Goal: Obtain resource: Download file/media

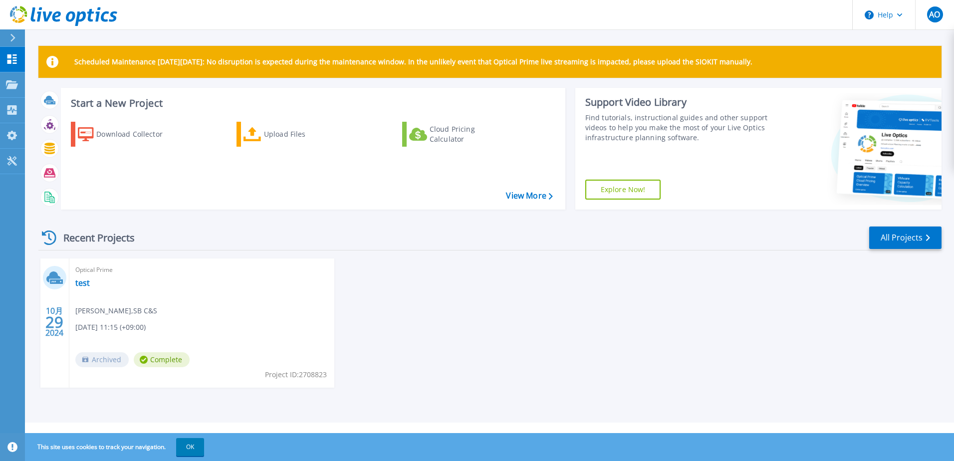
click at [10, 32] on div at bounding box center [17, 37] width 16 height 17
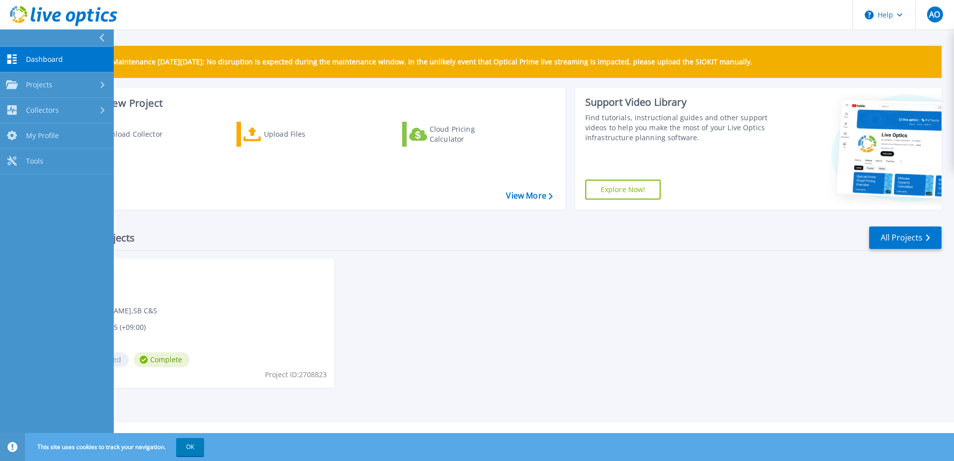
click at [105, 35] on div at bounding box center [106, 37] width 16 height 17
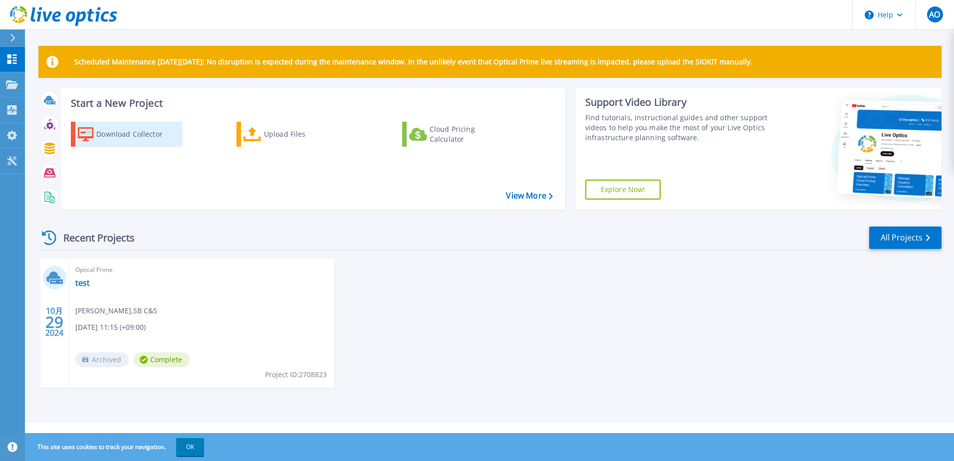
click at [141, 136] on div "Download Collector" at bounding box center [136, 134] width 80 height 20
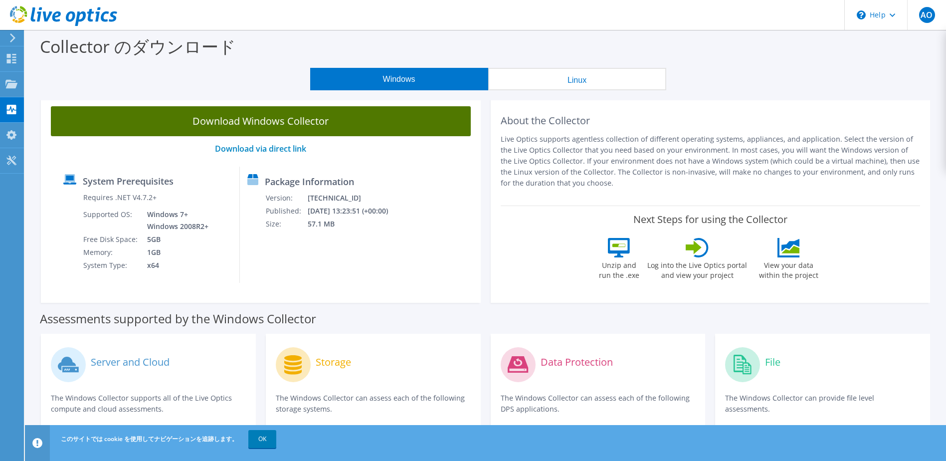
click at [335, 127] on link "Download Windows Collector" at bounding box center [261, 121] width 420 height 30
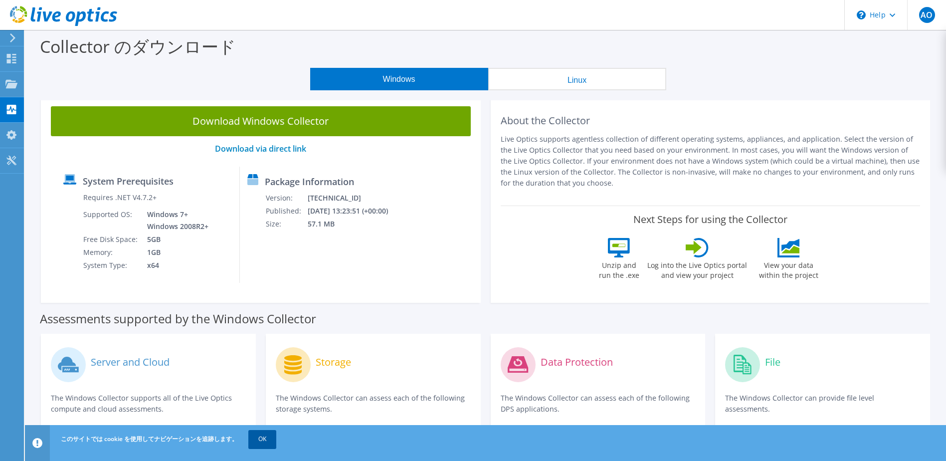
click at [267, 435] on link "OK" at bounding box center [262, 439] width 28 height 18
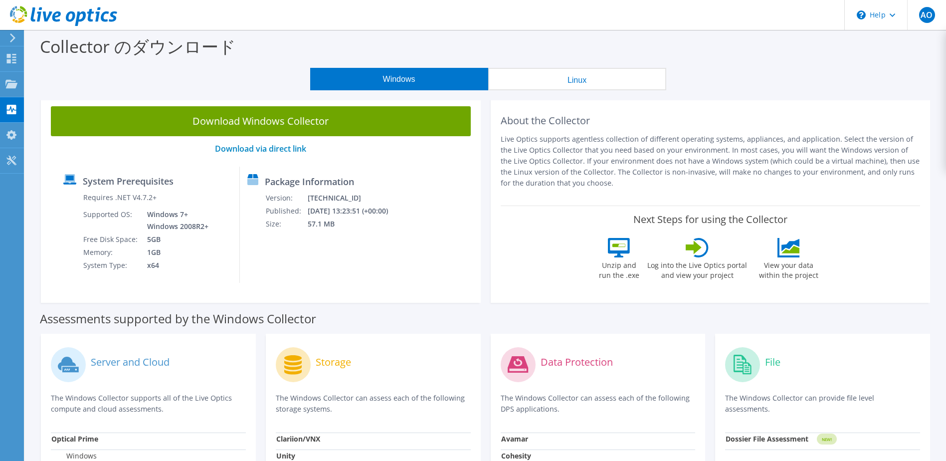
click at [884, 303] on div "Download Windows Collector Download via direct link System Prerequisites Requir…" at bounding box center [485, 201] width 899 height 211
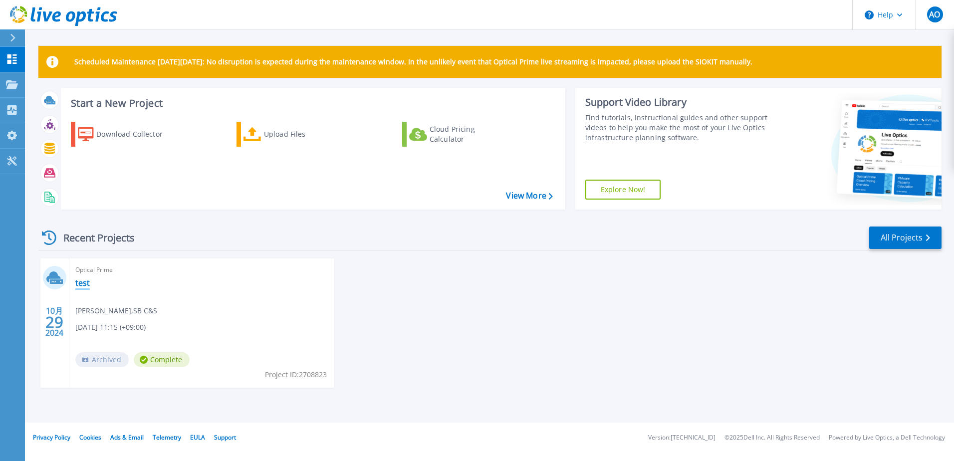
click at [76, 283] on link "test" at bounding box center [82, 283] width 14 height 10
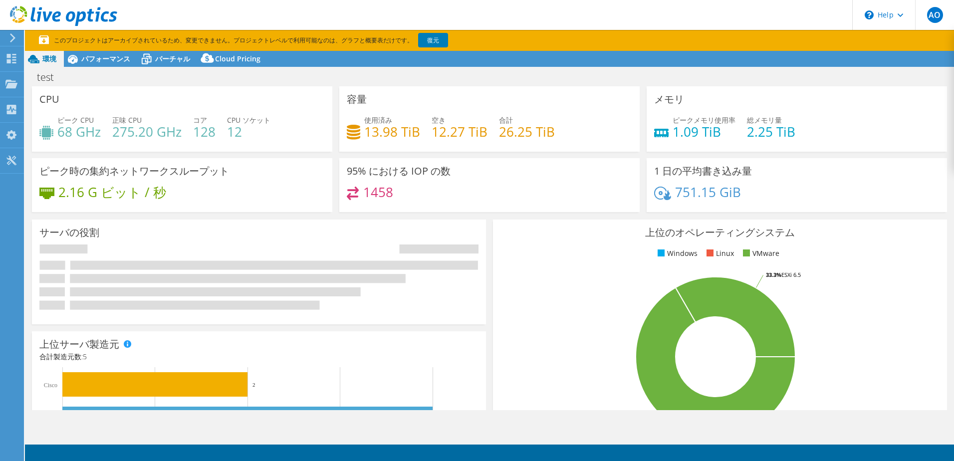
select select "Tokyo"
select select "JPY"
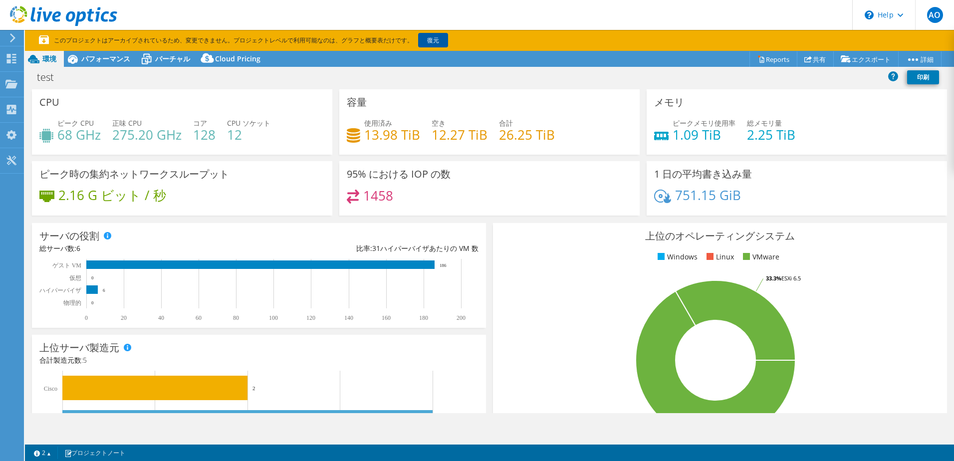
click at [437, 40] on link "復元" at bounding box center [433, 40] width 30 height 14
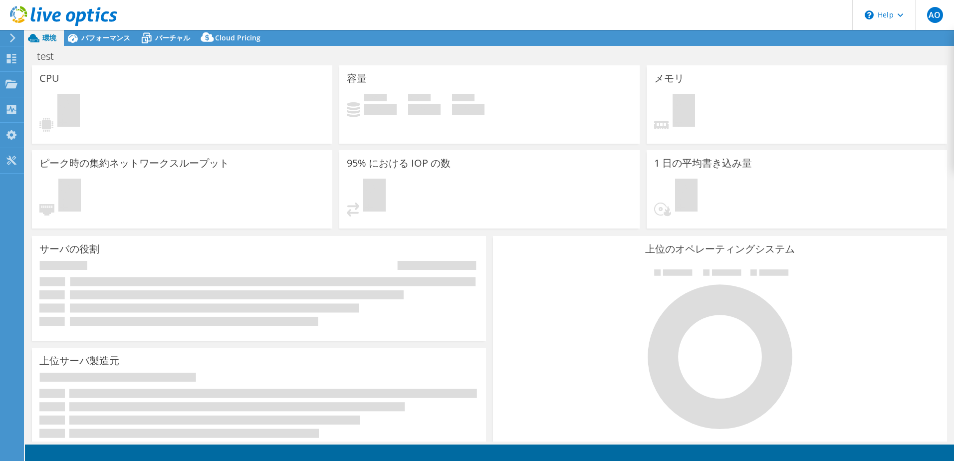
select select "[GEOGRAPHIC_DATA]"
select select "USD"
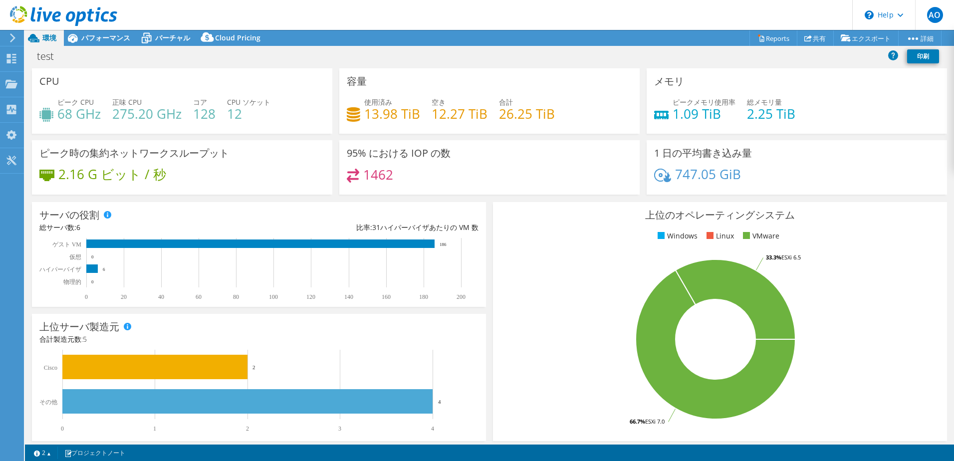
click at [375, 21] on header "AO エンドユーザー Atomu Otsuka atomu.otsuka@g.softbank.co.jp SB C&S My Profile Log Out…" at bounding box center [477, 15] width 954 height 30
click at [109, 46] on div "test 印刷" at bounding box center [489, 57] width 929 height 22
click at [108, 43] on div "パフォーマンス" at bounding box center [101, 38] width 74 height 16
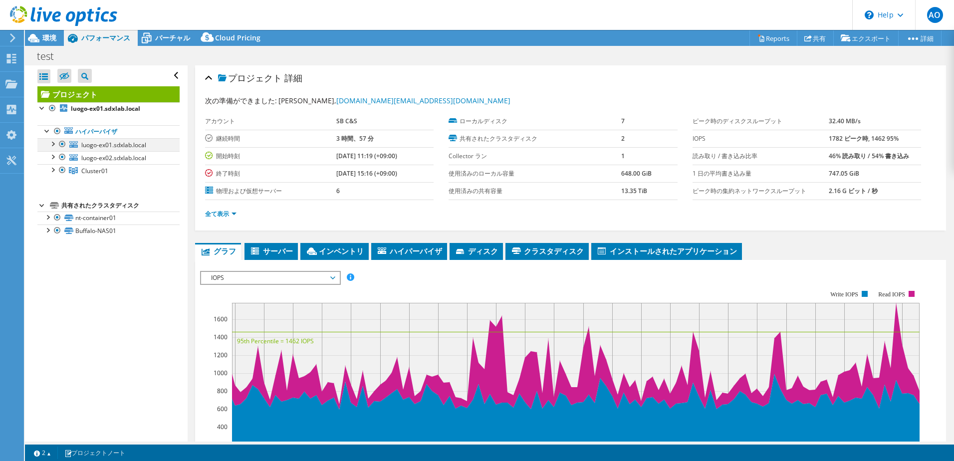
click at [51, 143] on div at bounding box center [52, 143] width 10 height 10
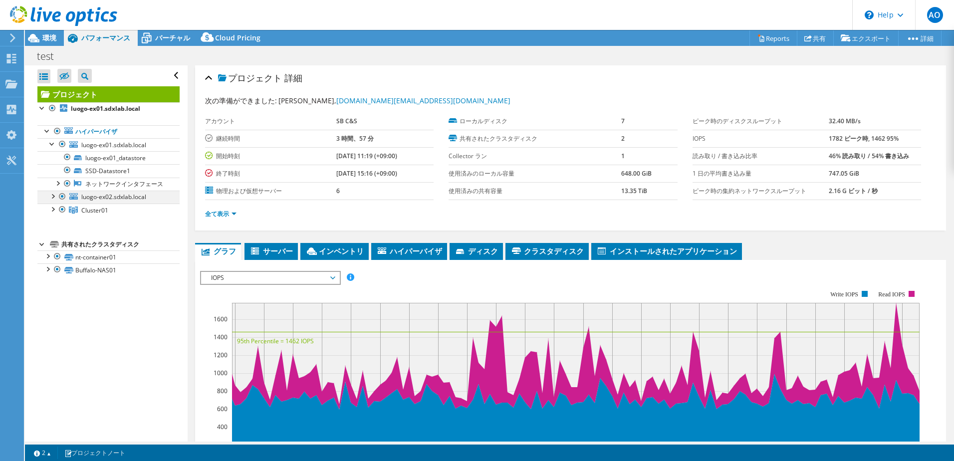
click at [53, 201] on div at bounding box center [52, 196] width 10 height 10
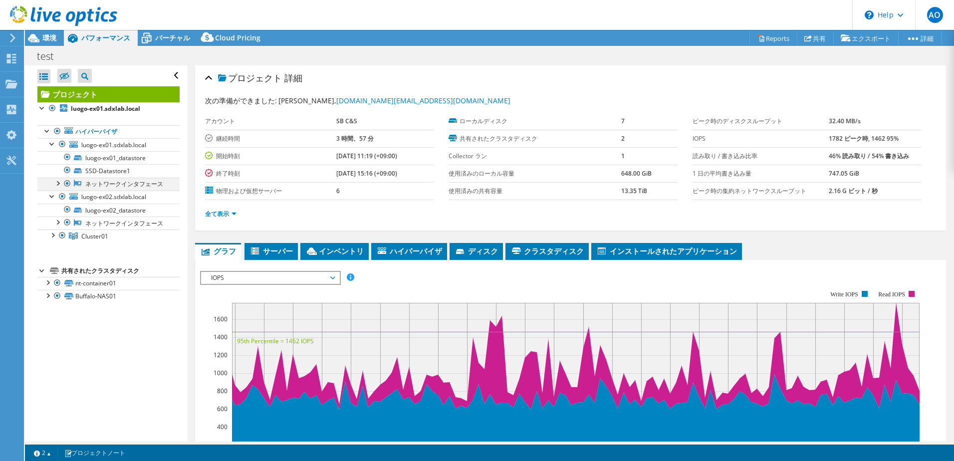
click at [55, 183] on div at bounding box center [57, 183] width 10 height 10
click at [124, 184] on link "ネットワークインタフェース" at bounding box center [108, 184] width 142 height 13
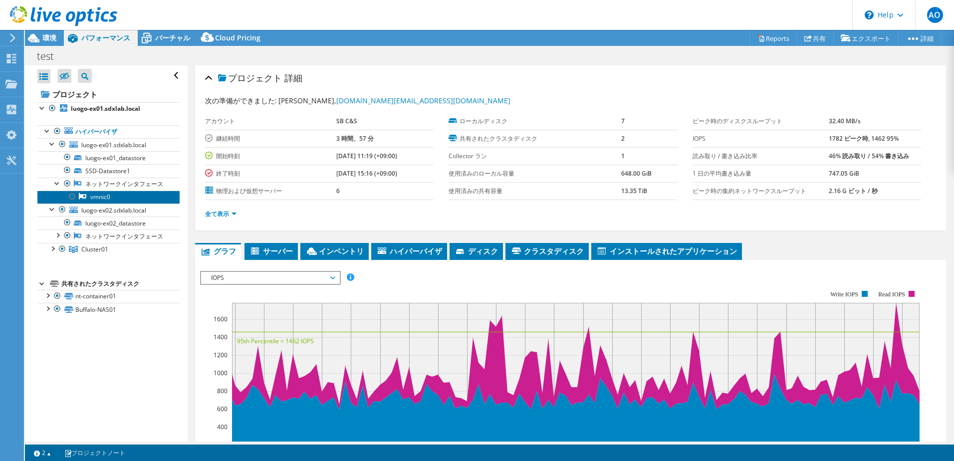
click at [106, 200] on link "vmnic0" at bounding box center [108, 197] width 142 height 13
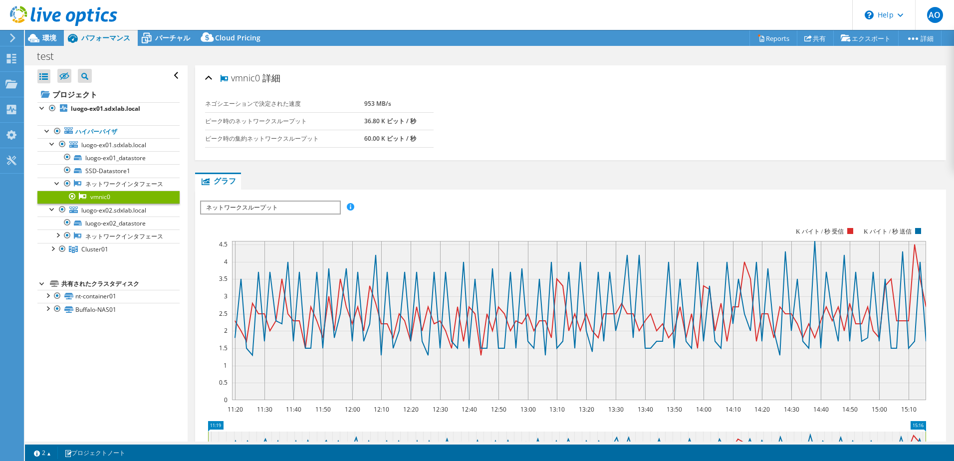
click at [313, 211] on span "ネットワークスループット" at bounding box center [270, 208] width 138 height 12
click at [445, 209] on div "IOPS ディスクスループット IO サイズ レイテンシ キュー深度 CPU の割合 メモリ ページフォールト 参加 ネットワークスループット 上位サーバ（ペ…" at bounding box center [570, 207] width 741 height 13
click at [772, 41] on link "Reports" at bounding box center [773, 37] width 48 height 15
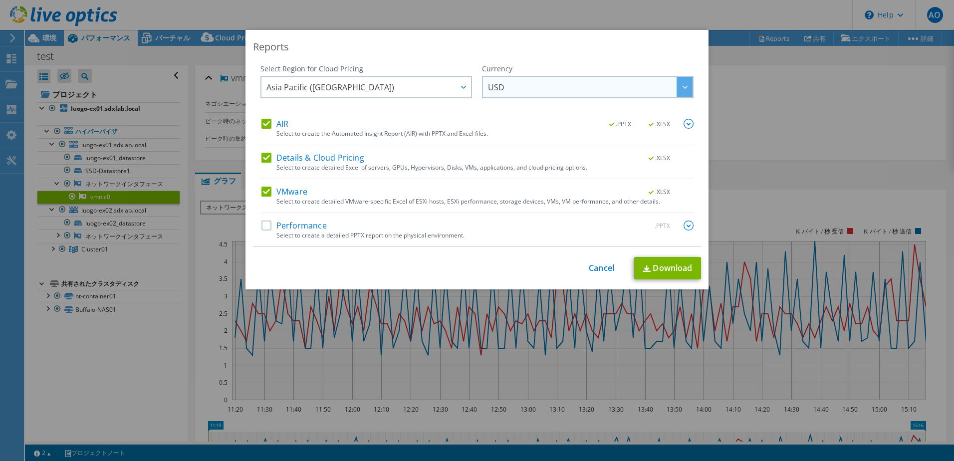
click at [682, 87] on icon at bounding box center [684, 87] width 5 height 3
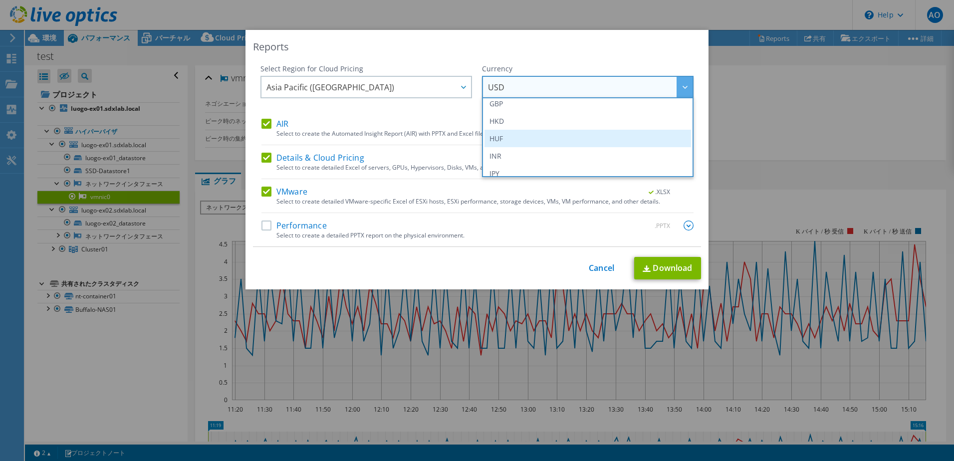
scroll to position [212, 0]
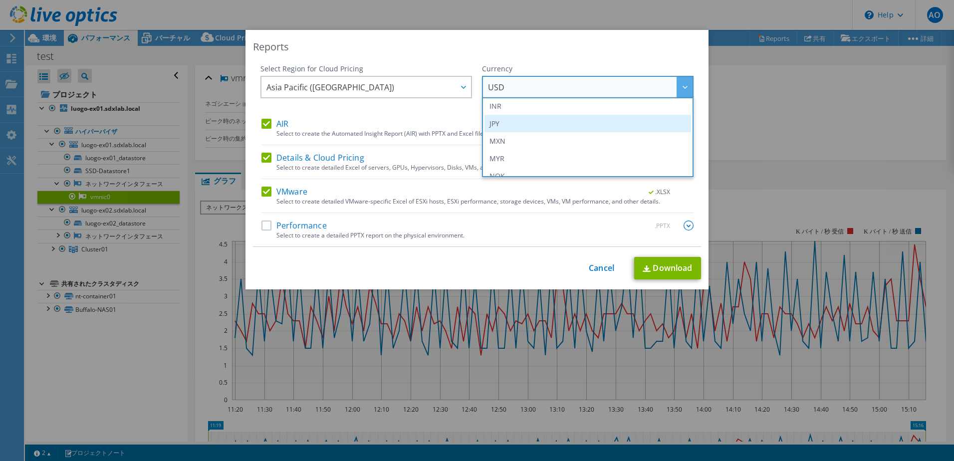
click at [505, 120] on li "JPY" at bounding box center [587, 123] width 207 height 17
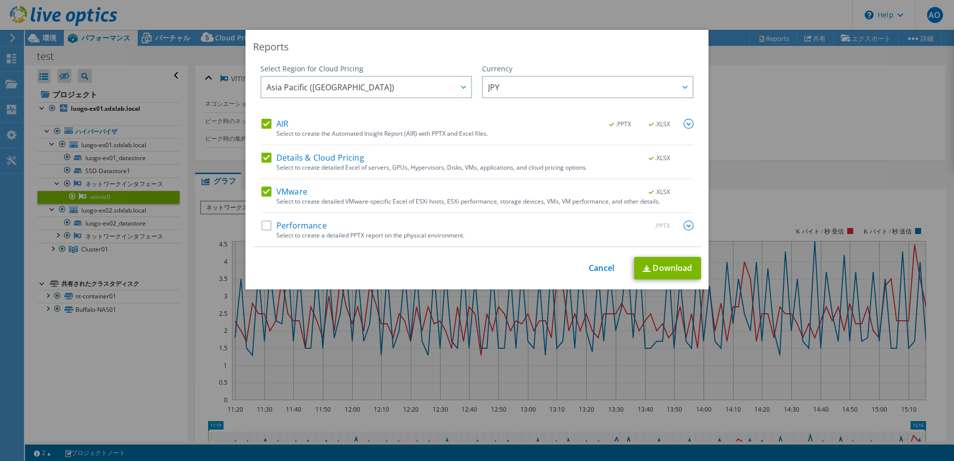
click at [571, 60] on div "Reports Select Region for Cloud Pricing Asia Pacific (Hong Kong) Asia Pacific (…" at bounding box center [476, 159] width 463 height 259
click at [462, 43] on div "Reports" at bounding box center [477, 47] width 448 height 14
click at [598, 271] on link "Cancel" at bounding box center [601, 267] width 25 height 9
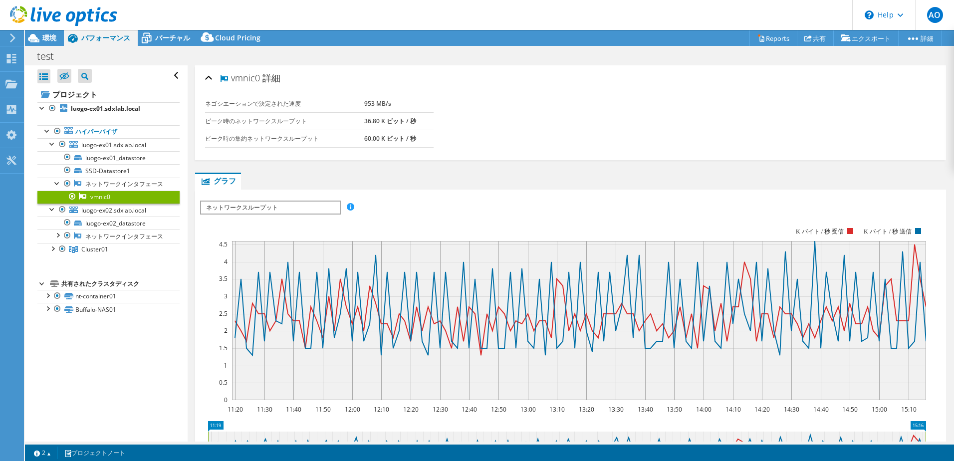
scroll to position [176, 0]
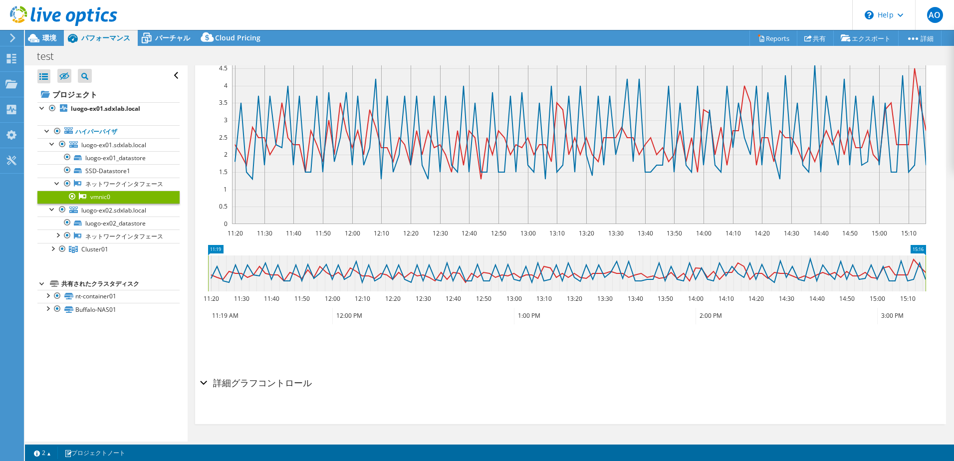
click at [209, 382] on h2 "詳細グラフコントロール" at bounding box center [256, 383] width 112 height 20
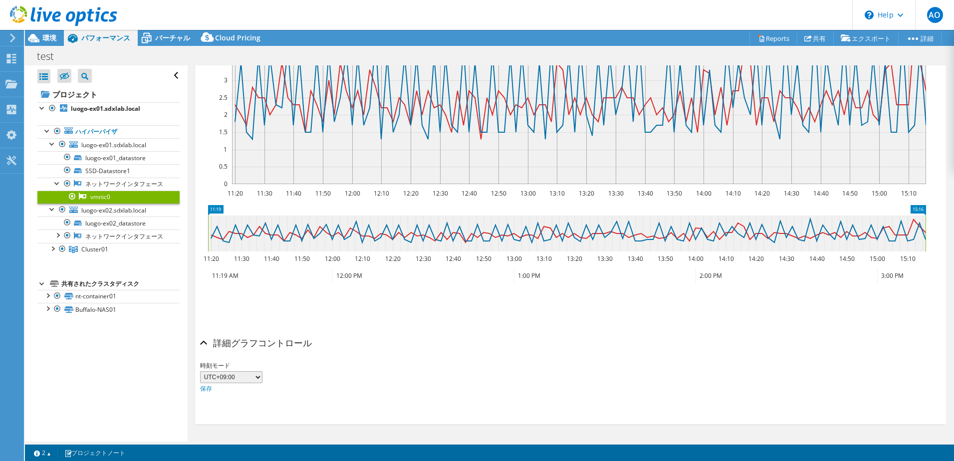
scroll to position [0, 0]
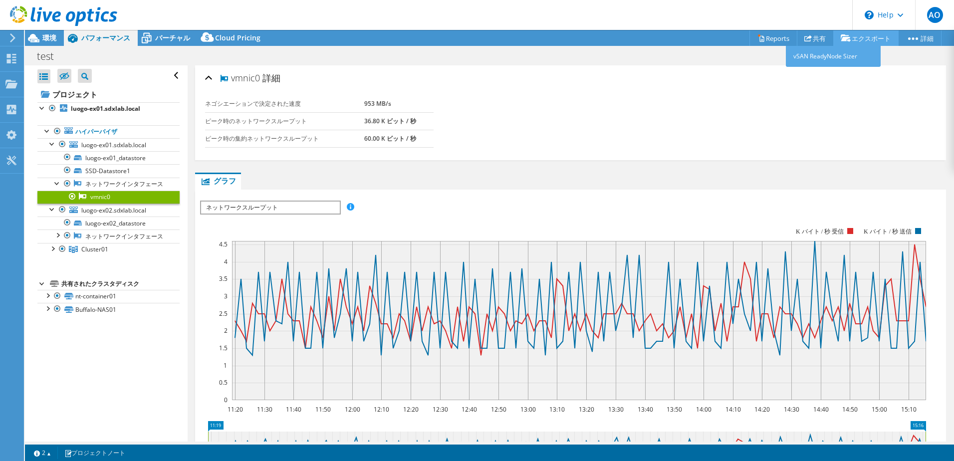
click at [849, 43] on link "エクスポート" at bounding box center [865, 37] width 65 height 15
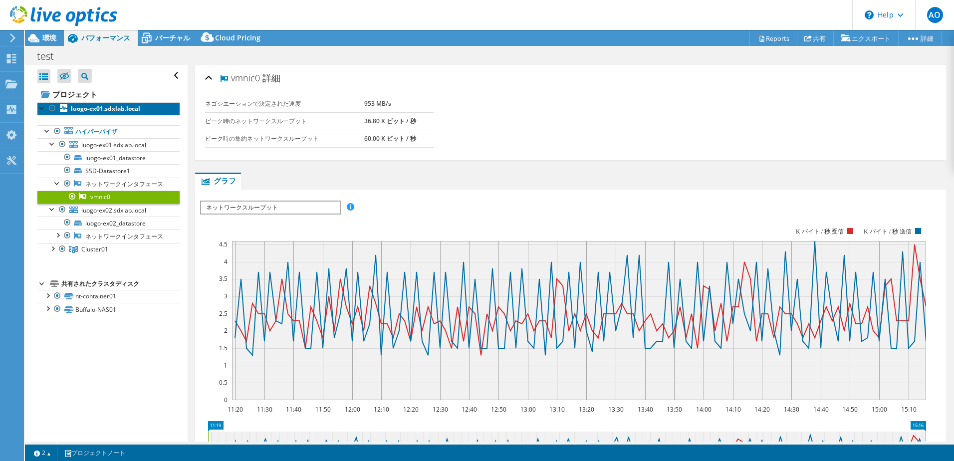
click at [125, 113] on b "luogo-ex01.sdxlab.local" at bounding box center [105, 108] width 69 height 8
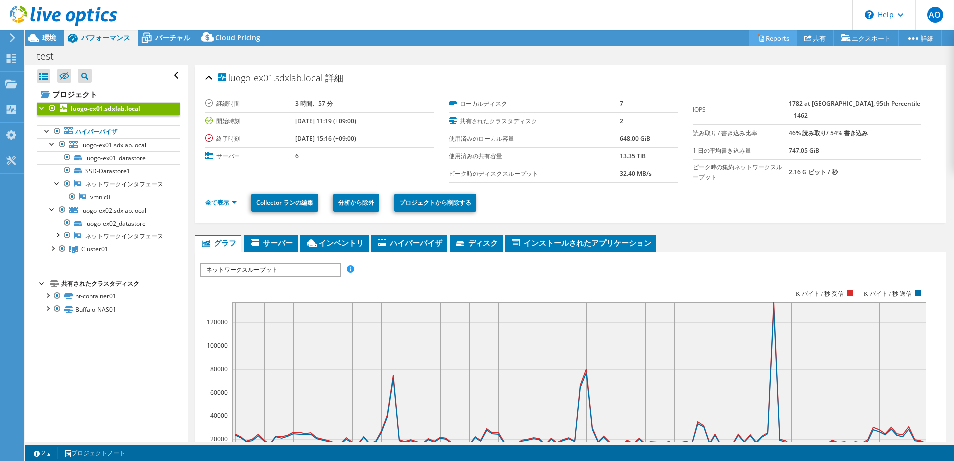
click at [779, 43] on link "Reports" at bounding box center [773, 37] width 48 height 15
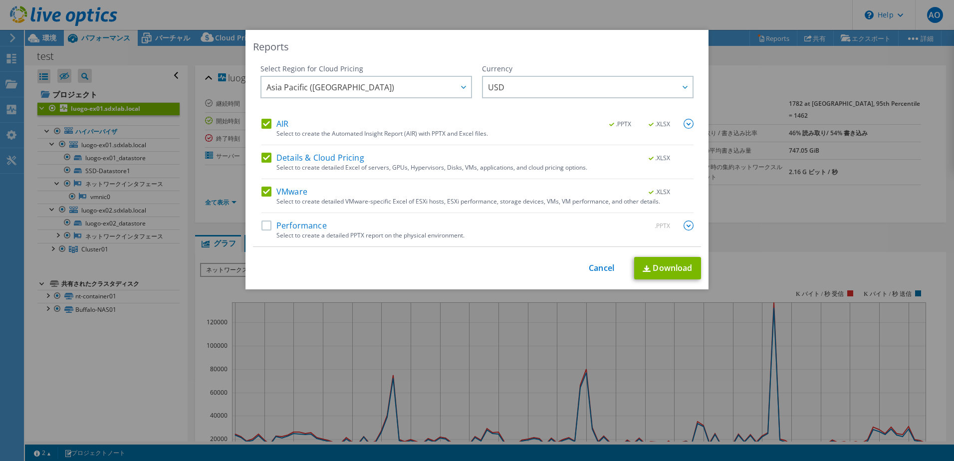
click at [191, 355] on div "Reports Select Region for Cloud Pricing Asia Pacific ([GEOGRAPHIC_DATA]) [GEOGR…" at bounding box center [477, 230] width 954 height 401
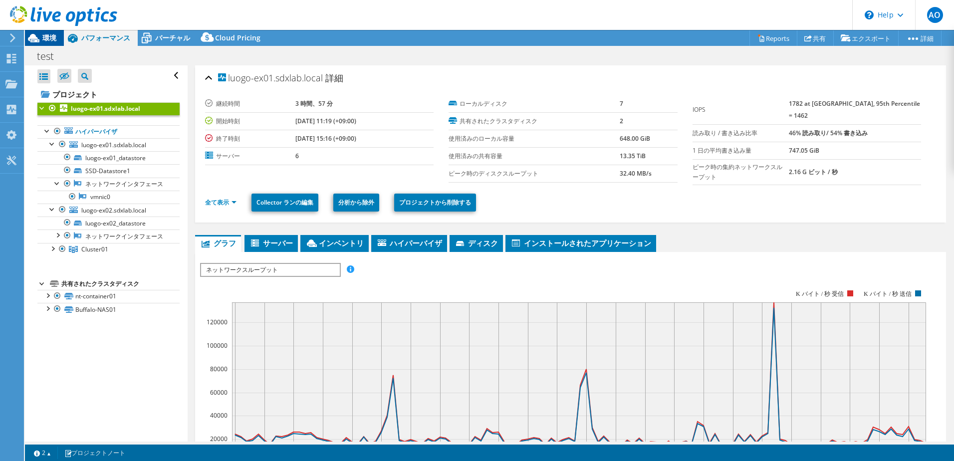
click at [49, 39] on span "環境" at bounding box center [49, 37] width 14 height 9
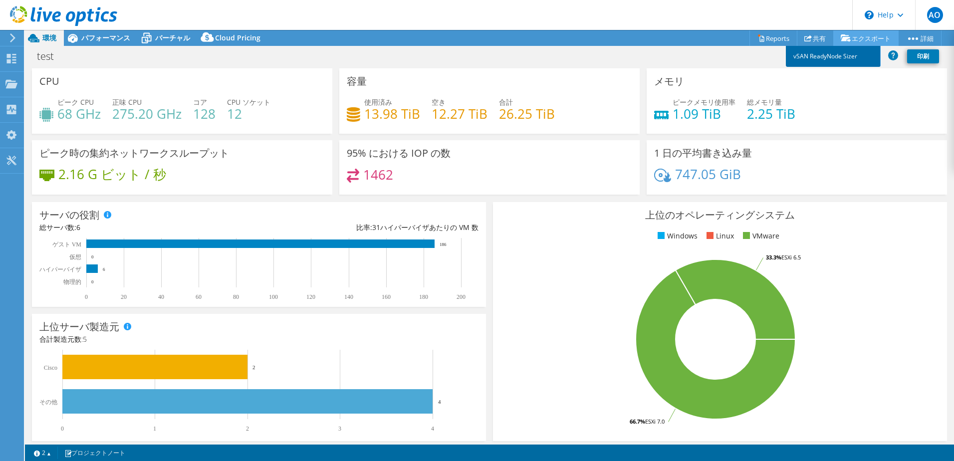
click at [826, 55] on link "vSAN ReadyNode Sizer" at bounding box center [833, 56] width 95 height 21
click at [771, 42] on link "Reports" at bounding box center [773, 37] width 48 height 15
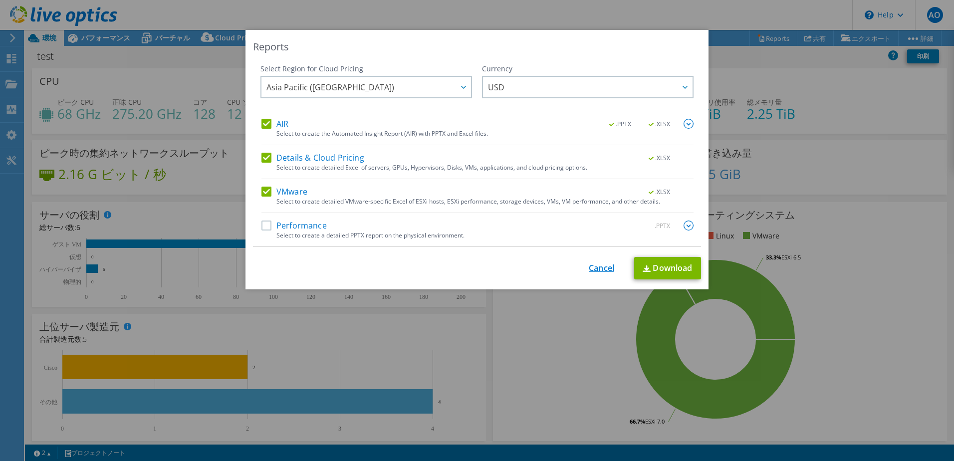
click at [592, 263] on link "Cancel" at bounding box center [601, 267] width 25 height 9
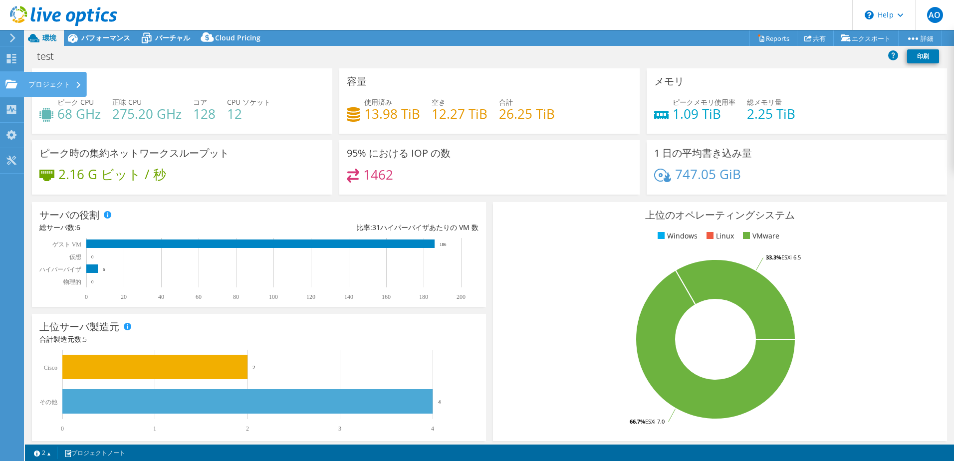
click at [50, 87] on div "プロジェクト" at bounding box center [54, 84] width 63 height 25
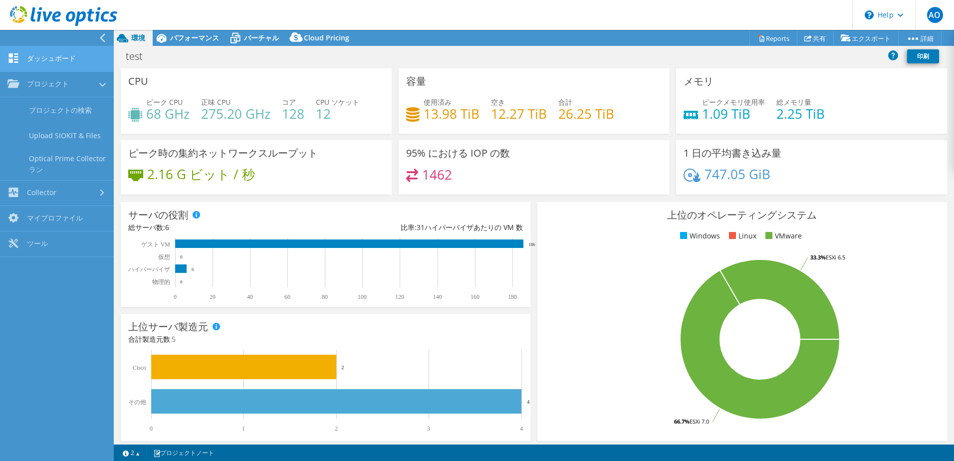
click at [58, 55] on link "ダッシュボード" at bounding box center [57, 58] width 114 height 25
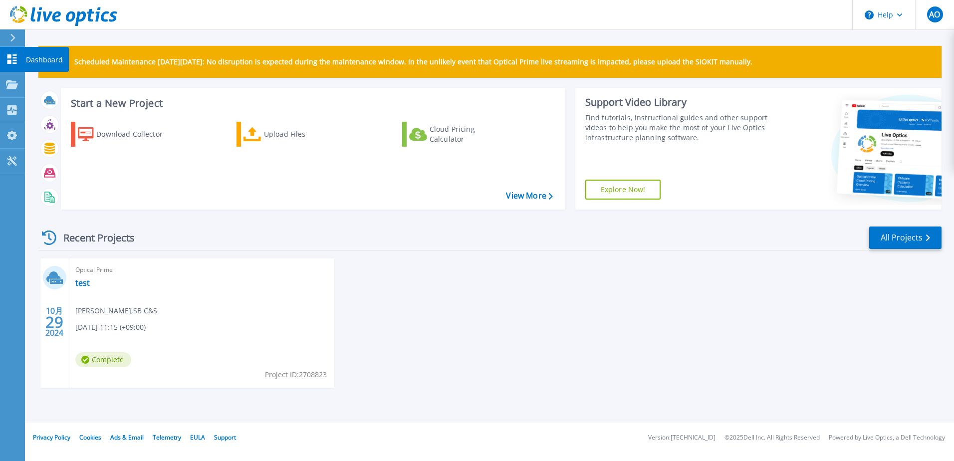
click at [6, 50] on link "Dashboard Dashboard" at bounding box center [12, 59] width 25 height 25
click at [86, 280] on link "test" at bounding box center [82, 283] width 14 height 10
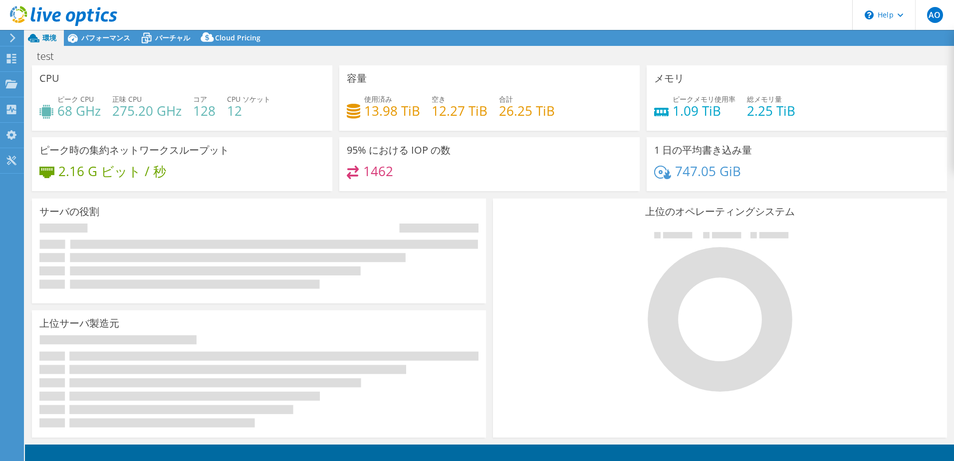
select select "[GEOGRAPHIC_DATA]"
select select "USD"
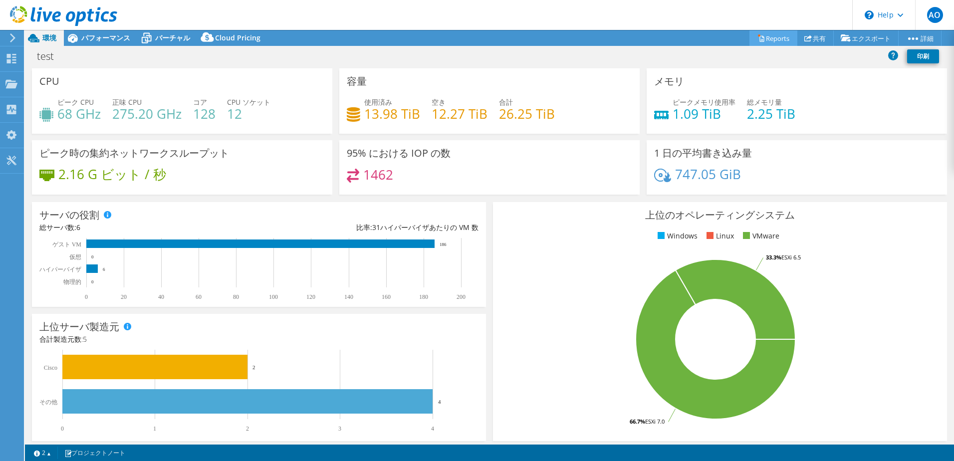
click at [759, 40] on icon at bounding box center [761, 39] width 4 height 6
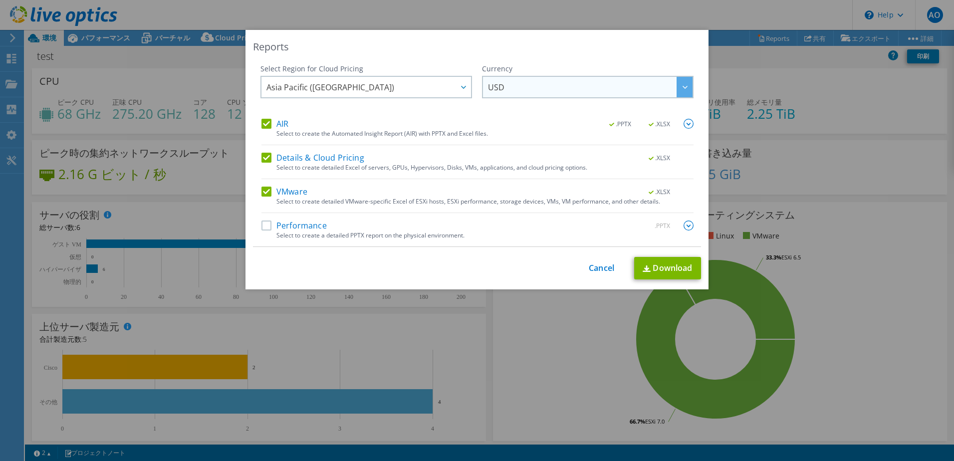
click at [676, 93] on div at bounding box center [684, 87] width 16 height 20
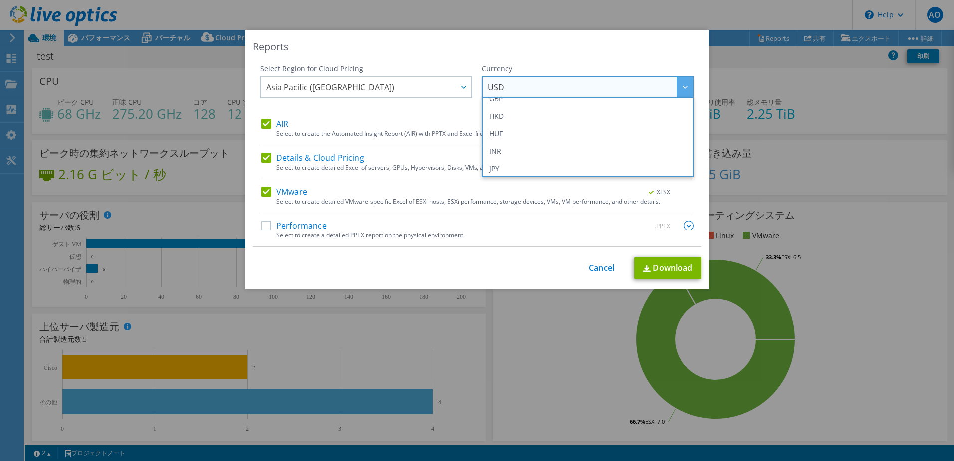
scroll to position [218, 0]
click at [521, 118] on li "JPY" at bounding box center [587, 116] width 207 height 17
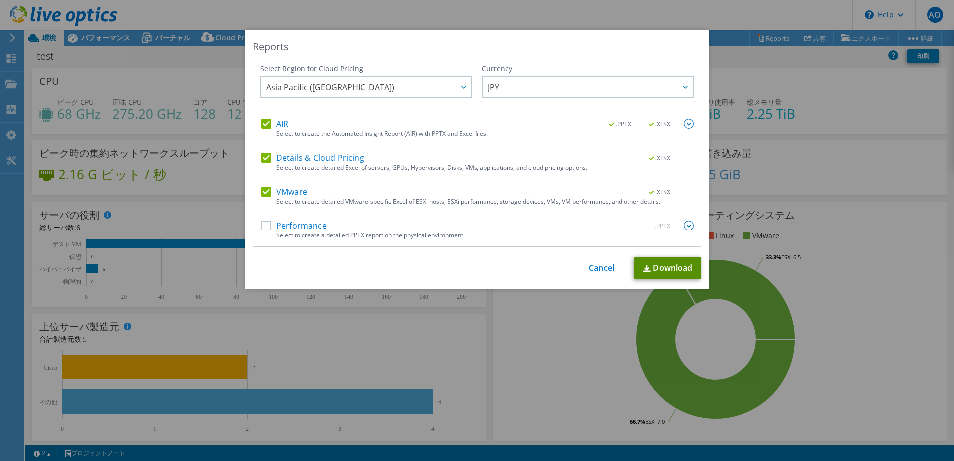
click at [645, 266] on img at bounding box center [646, 268] width 8 height 6
click at [834, 157] on div "Reports Select Region for Cloud Pricing Asia Pacific ([GEOGRAPHIC_DATA]) [GEOGR…" at bounding box center [477, 230] width 954 height 401
